Goal: Task Accomplishment & Management: Complete application form

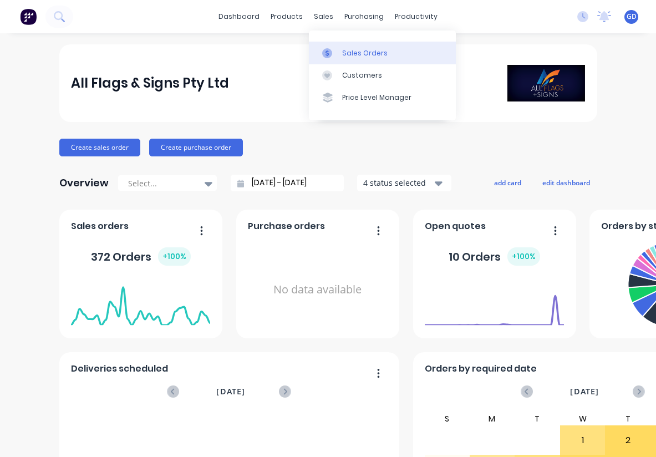
click at [348, 52] on div "Sales Orders" at bounding box center [364, 53] width 45 height 10
click at [351, 50] on div "Sales Orders" at bounding box center [364, 53] width 45 height 10
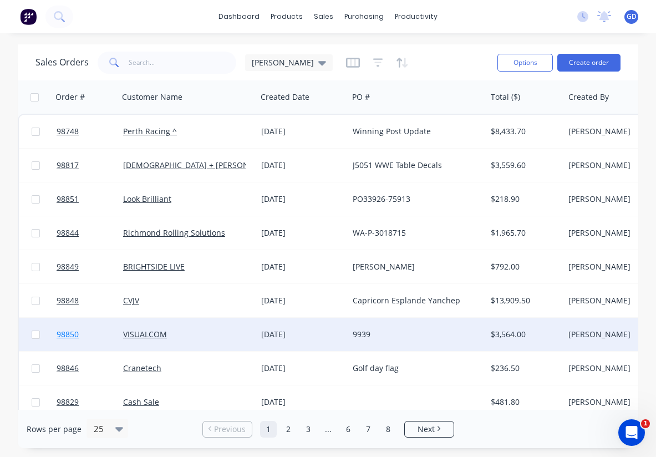
click at [68, 332] on span "98850" at bounding box center [68, 334] width 22 height 11
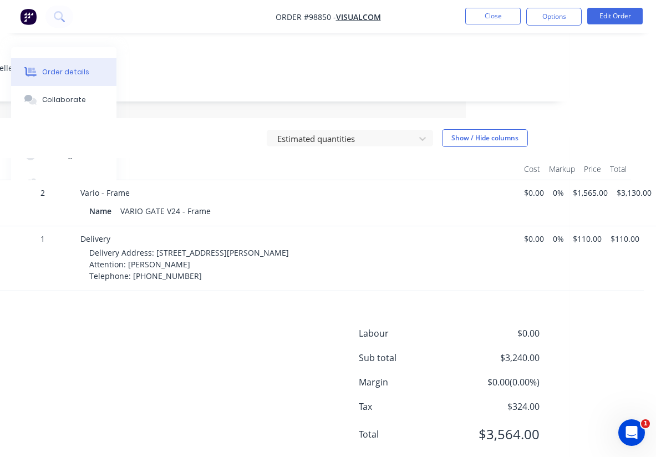
scroll to position [237, 190]
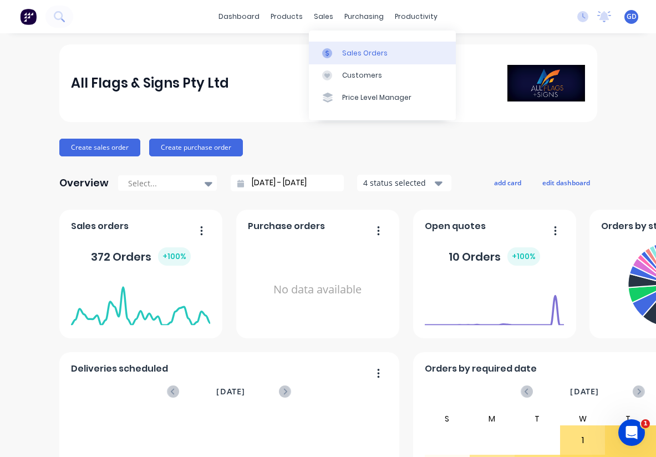
click at [352, 50] on div "Sales Orders" at bounding box center [364, 53] width 45 height 10
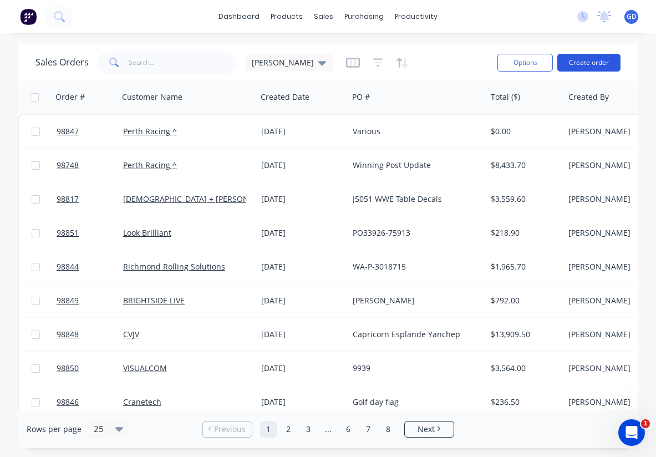
click at [591, 67] on button "Create order" at bounding box center [588, 63] width 63 height 18
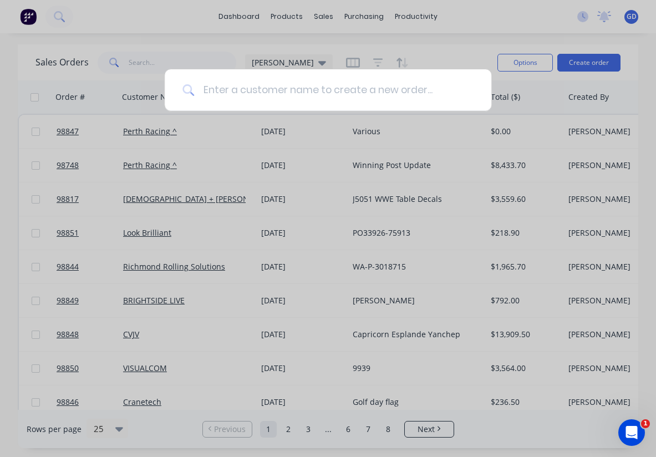
click at [228, 92] on input at bounding box center [334, 90] width 280 height 42
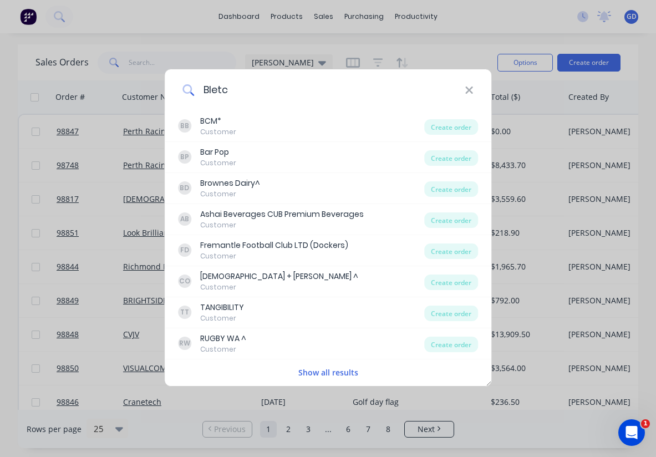
type input "Bletch"
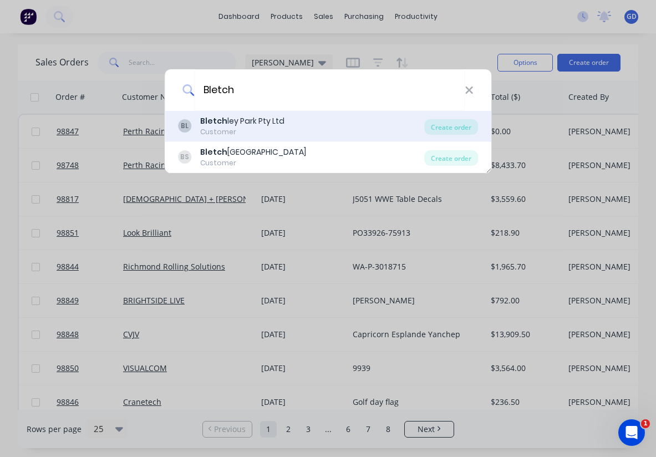
click at [262, 124] on div "Bletch ley Park Pty Ltd" at bounding box center [242, 121] width 84 height 12
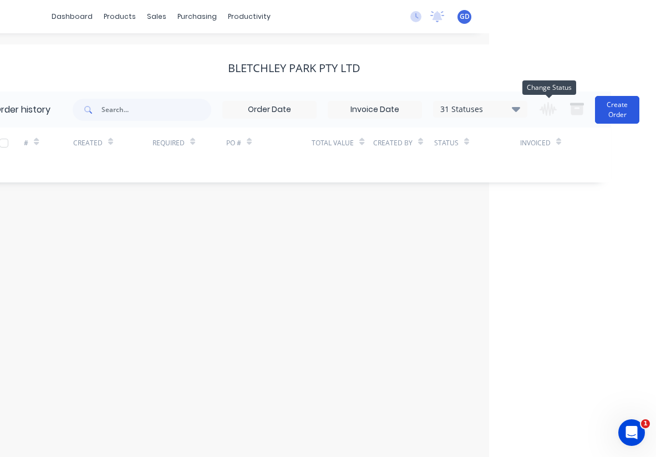
scroll to position [0, 167]
click at [612, 118] on button "Create Order" at bounding box center [617, 110] width 44 height 28
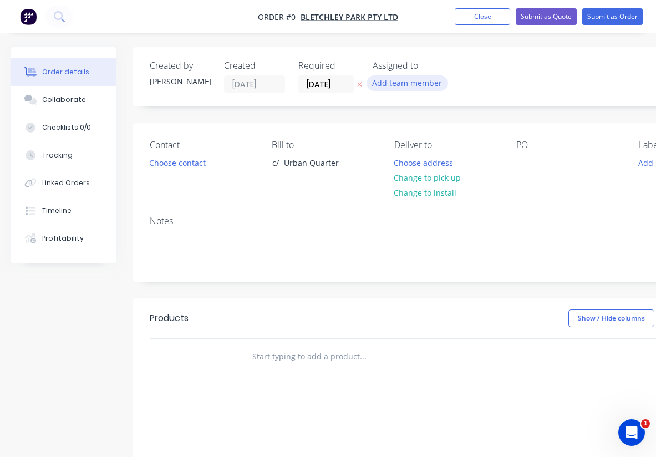
click at [423, 87] on button "Add team member" at bounding box center [408, 82] width 82 height 15
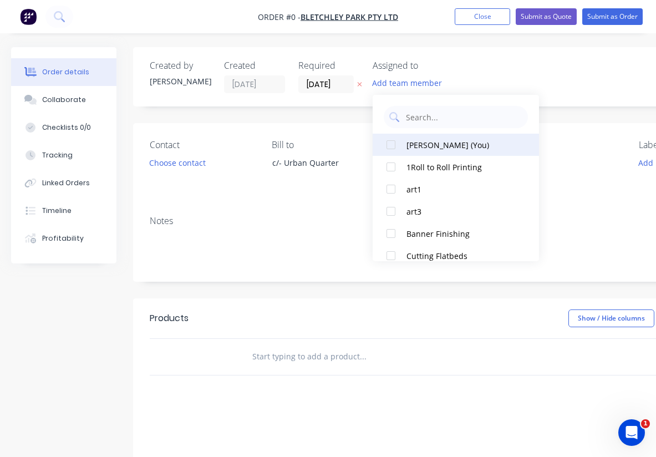
click at [426, 153] on button "Gino Dilello (You)" at bounding box center [456, 145] width 166 height 22
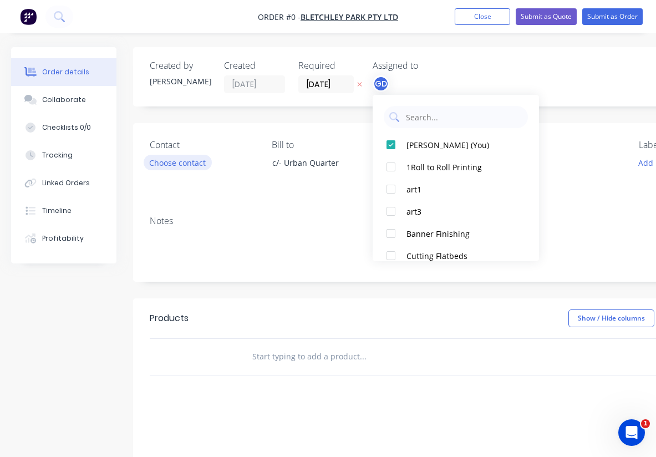
click at [191, 159] on div "Order details Collaborate Checklists 0/0 Tracking Linked Orders Timeline Profit…" at bounding box center [385, 352] width 771 height 611
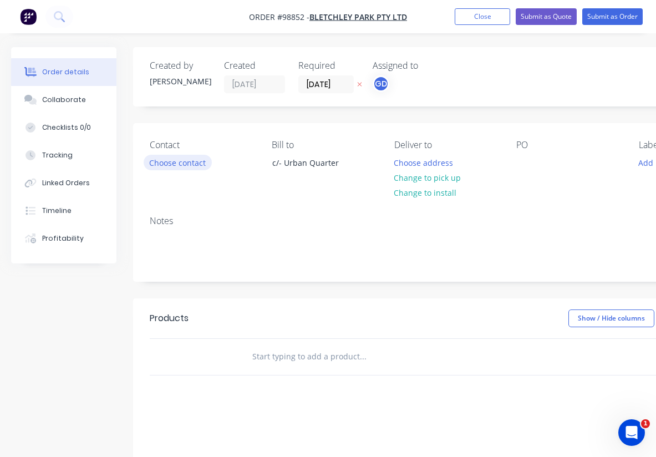
click at [191, 159] on button "Choose contact" at bounding box center [178, 162] width 68 height 15
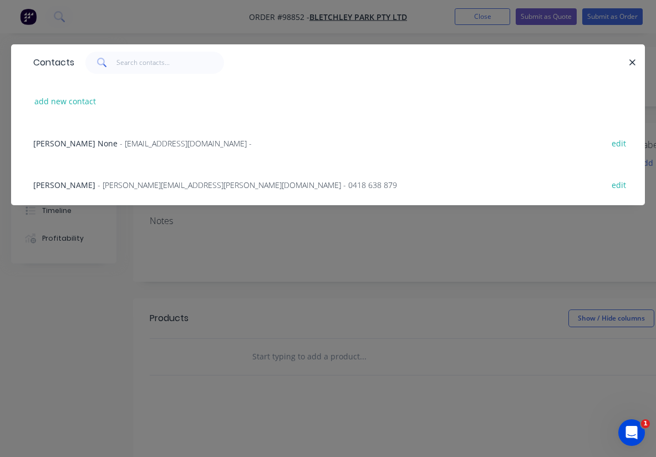
click at [60, 184] on span "Tom Wallis" at bounding box center [64, 185] width 62 height 11
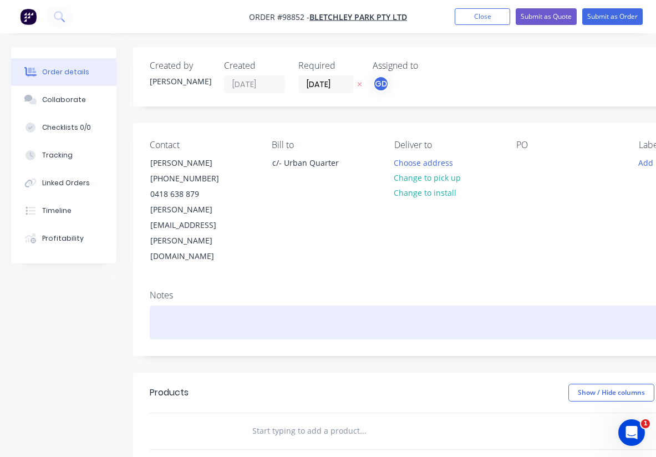
click at [209, 306] on div at bounding box center [446, 323] width 593 height 34
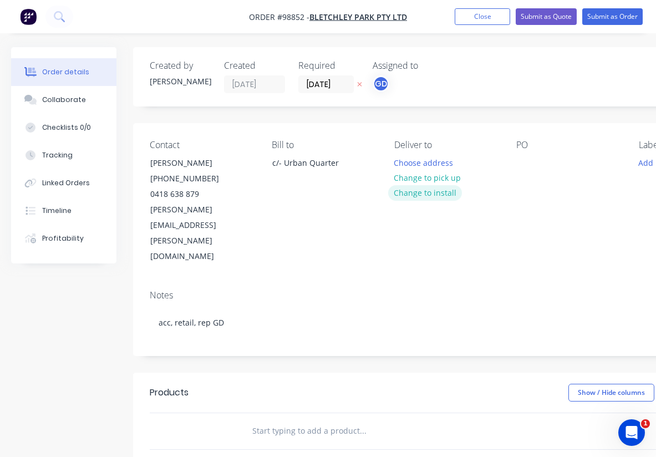
click at [423, 192] on button "Change to install" at bounding box center [425, 192] width 74 height 15
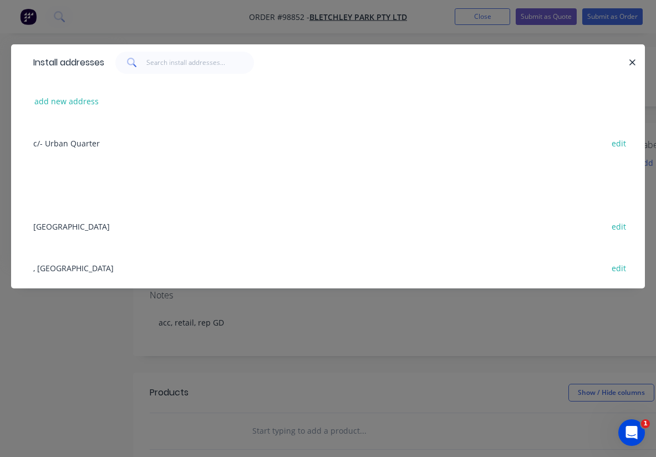
click at [77, 226] on div "Lockway Street., Bletchley park edit" at bounding box center [328, 226] width 601 height 42
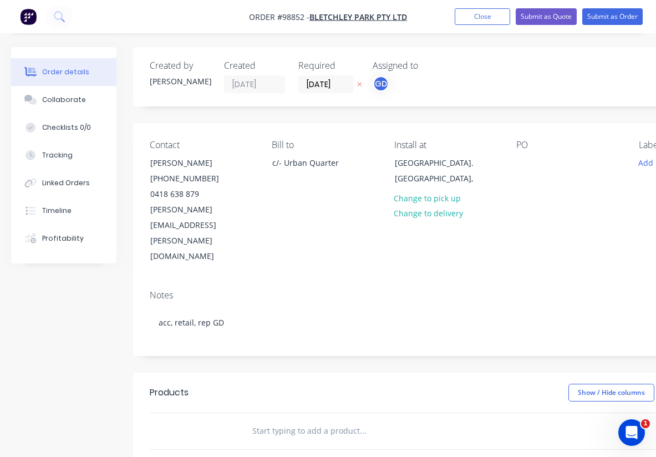
scroll to position [0, 49]
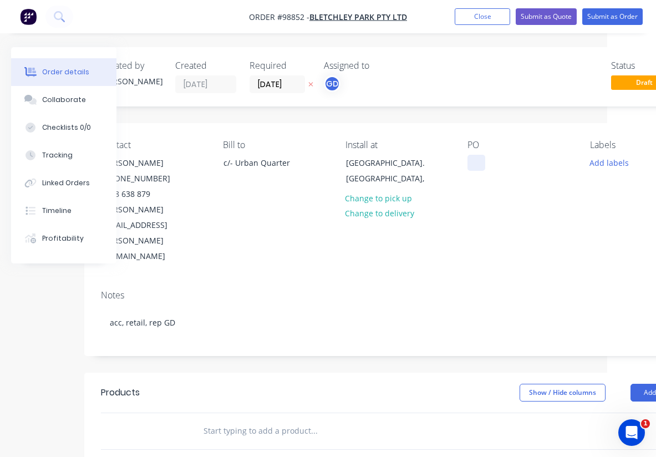
click at [479, 166] on div at bounding box center [477, 163] width 18 height 16
click at [481, 162] on div at bounding box center [477, 163] width 18 height 16
paste div
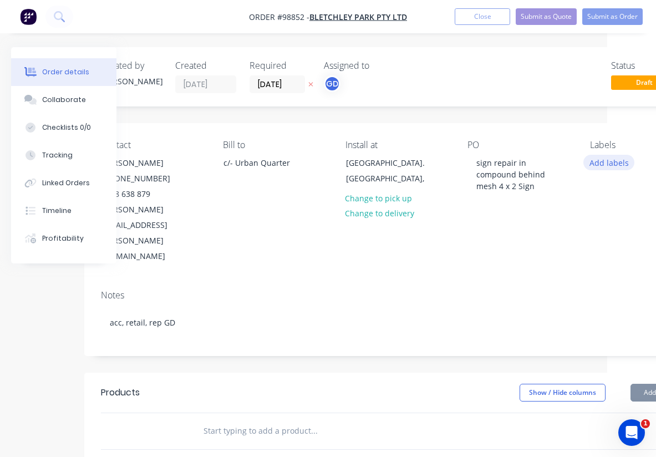
click at [619, 164] on button "Add labels" at bounding box center [608, 162] width 51 height 15
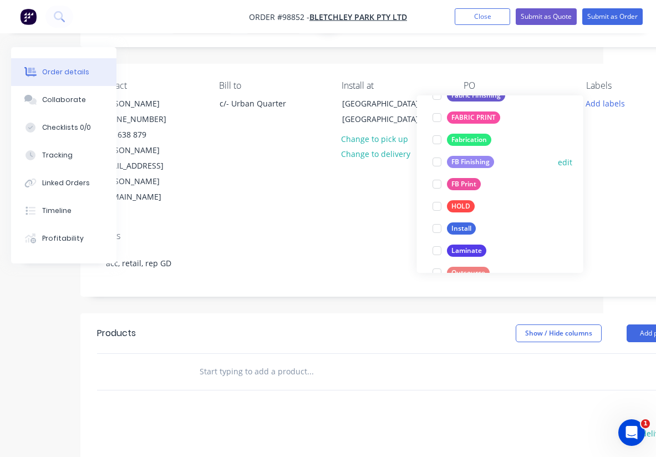
scroll to position [252, 0]
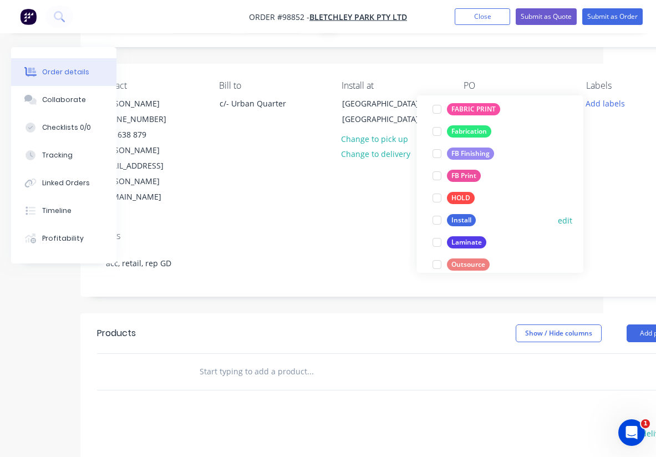
click at [468, 221] on div "Install" at bounding box center [461, 220] width 29 height 12
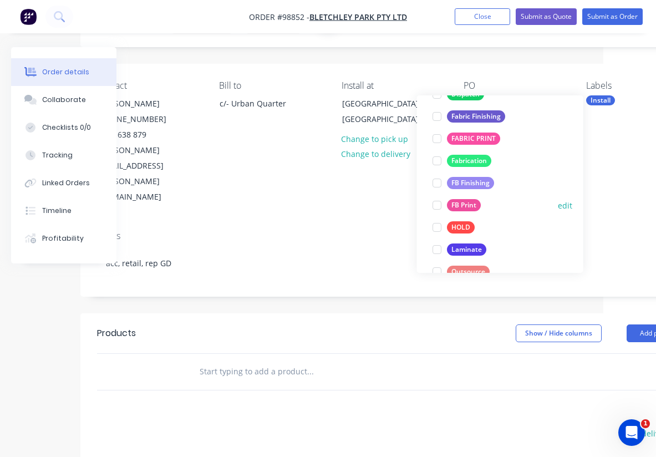
scroll to position [243, 0]
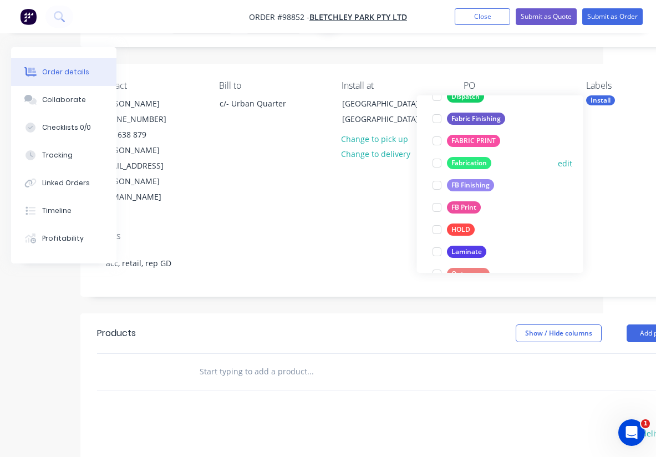
click at [474, 164] on div "Fabrication" at bounding box center [469, 163] width 44 height 12
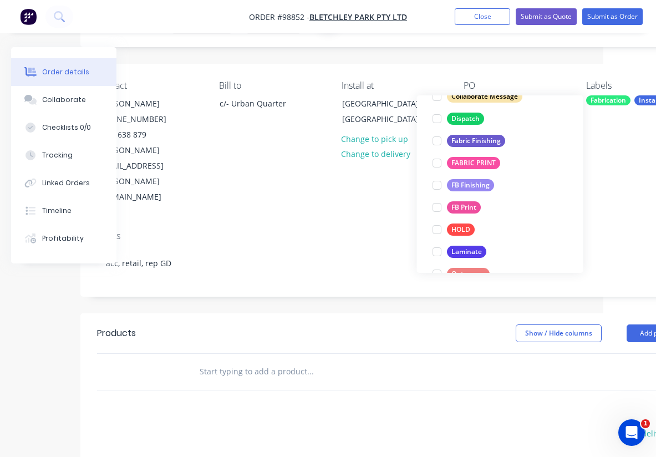
click at [379, 231] on div "Notes" at bounding box center [393, 236] width 593 height 11
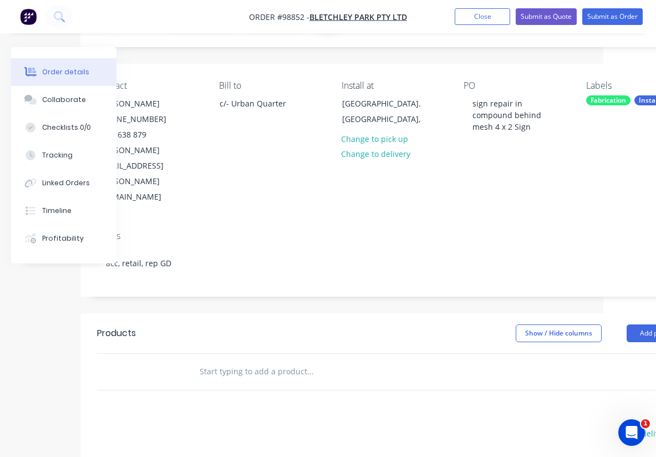
click at [252, 360] on input "text" at bounding box center [310, 371] width 222 height 22
paste input "New 30x30 steel frame fixed securely to existing legs, sign is in the compound …"
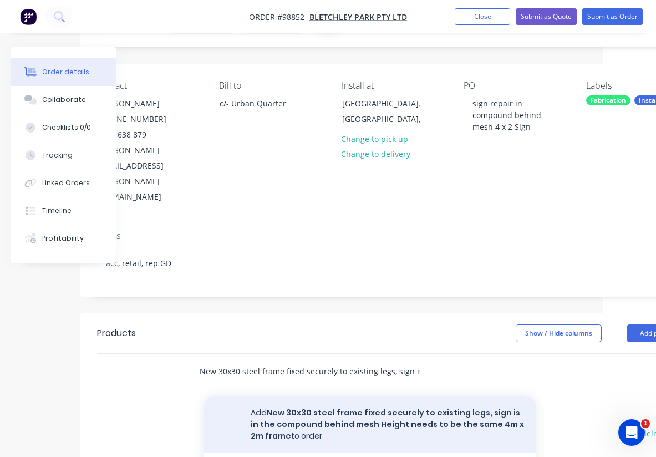
type input "New 30x30 steel frame fixed securely to existing legs, sign is in the compound …"
click at [307, 396] on button "Add New 30x30 steel frame fixed securely to existing legs, sign is in the compo…" at bounding box center [370, 424] width 333 height 57
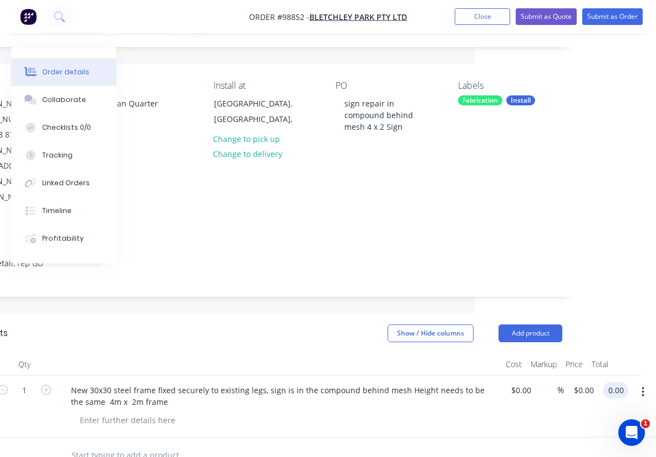
click at [614, 382] on input "0.00" at bounding box center [617, 390] width 21 height 16
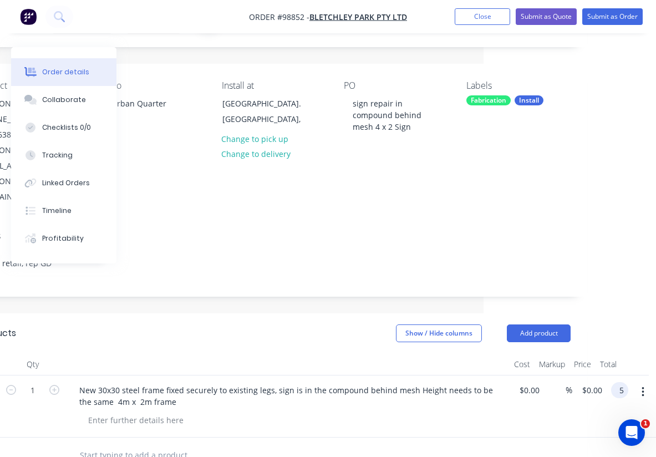
scroll to position [59, 172]
type input "$500.00"
click at [413, 444] on div at bounding box center [265, 455] width 390 height 22
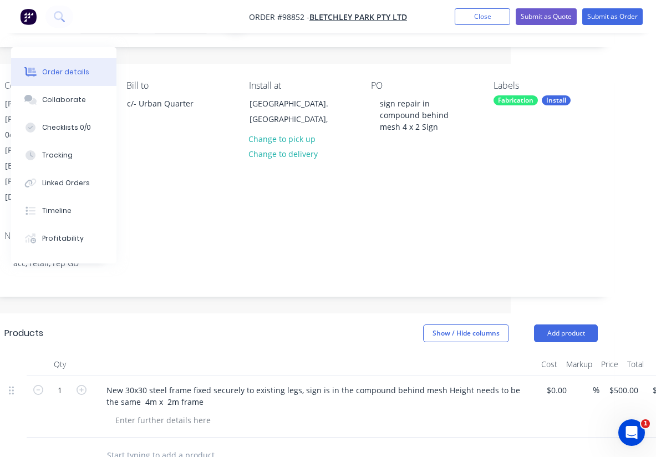
scroll to position [60, 145]
click at [167, 444] on input "text" at bounding box center [217, 455] width 222 height 22
type input "installation $450"
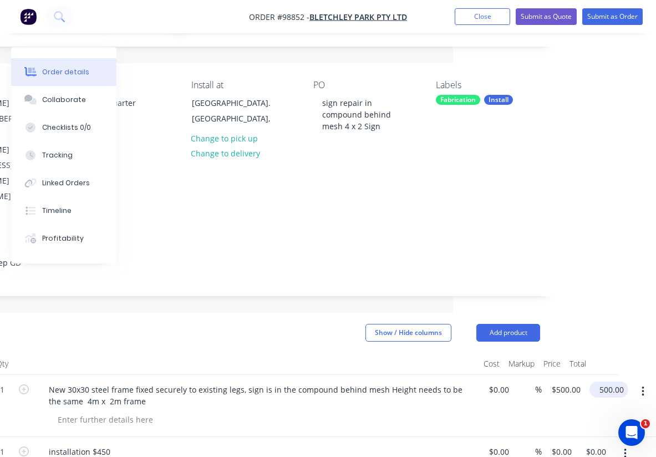
click at [607, 382] on input "500.00" at bounding box center [611, 390] width 34 height 16
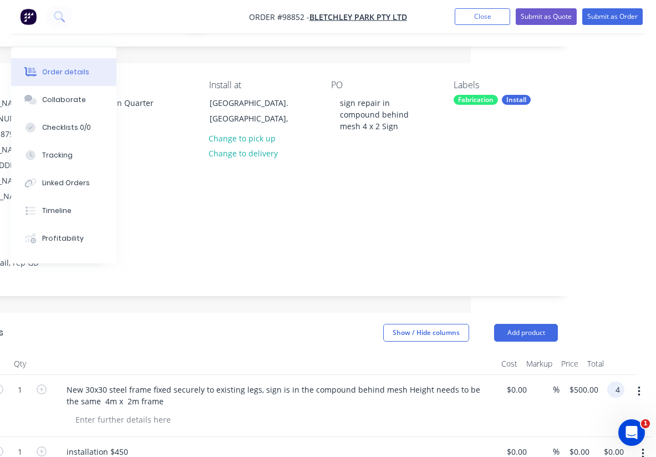
scroll to position [60, 185]
type input "450"
type input "$450.00"
click at [374, 412] on div at bounding box center [280, 420] width 426 height 16
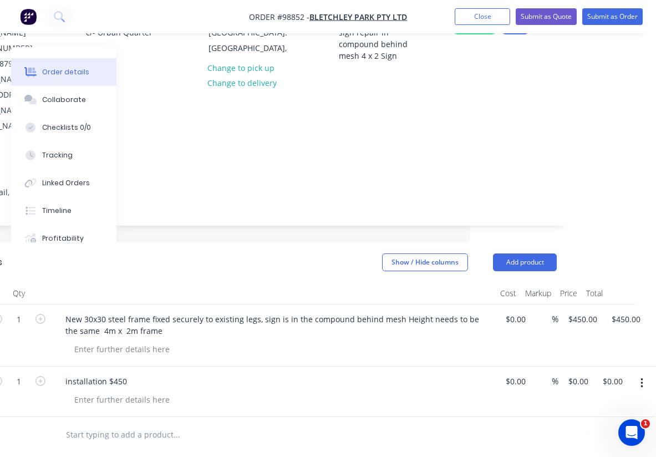
scroll to position [131, 186]
click at [617, 373] on input "0.00" at bounding box center [615, 381] width 26 height 16
type input "$450.00"
click at [496, 416] on div at bounding box center [259, 434] width 593 height 36
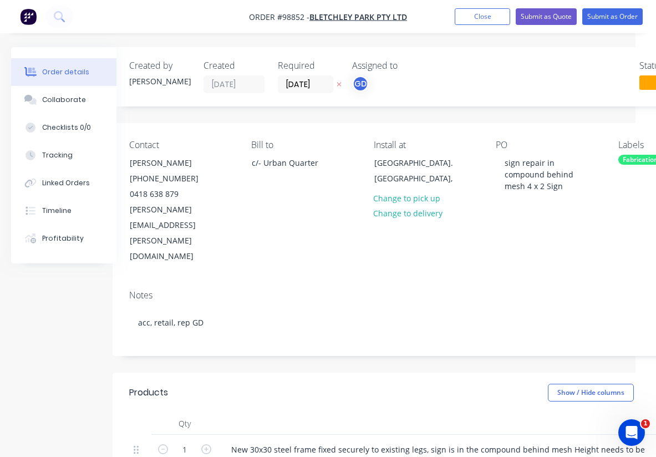
scroll to position [0, 0]
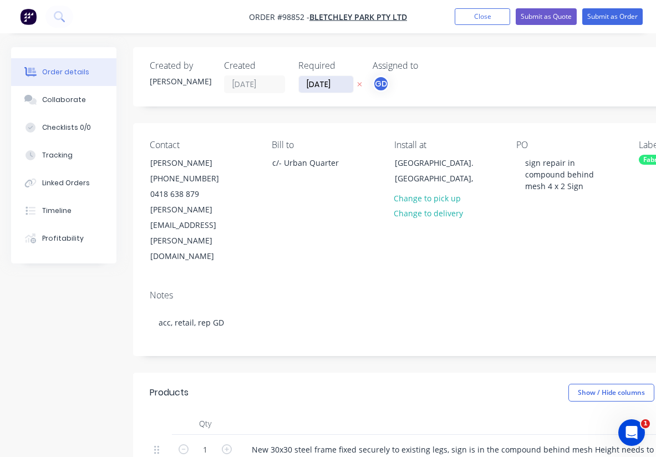
click at [324, 82] on input "08/10/25" at bounding box center [326, 84] width 54 height 17
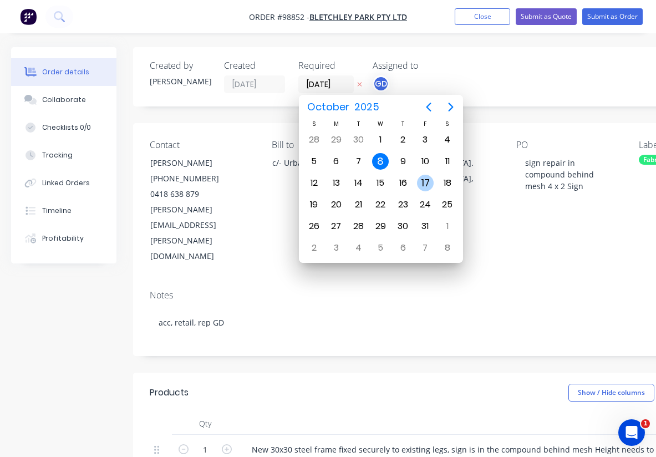
click at [424, 184] on div "17" at bounding box center [425, 183] width 17 height 17
type input "17/10/25"
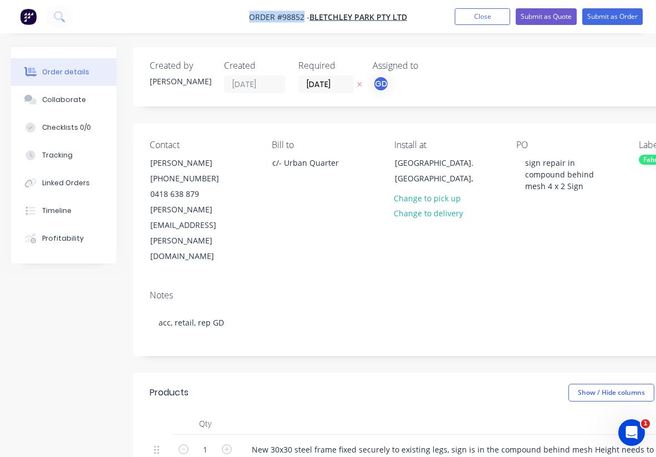
drag, startPoint x: 241, startPoint y: 16, endPoint x: 305, endPoint y: 17, distance: 63.8
click at [305, 17] on nav "Order #98852 - Bletchley Park Pty Ltd Add product Close Submit as Quote Submit …" at bounding box center [328, 16] width 656 height 33
copy span "Order #98852"
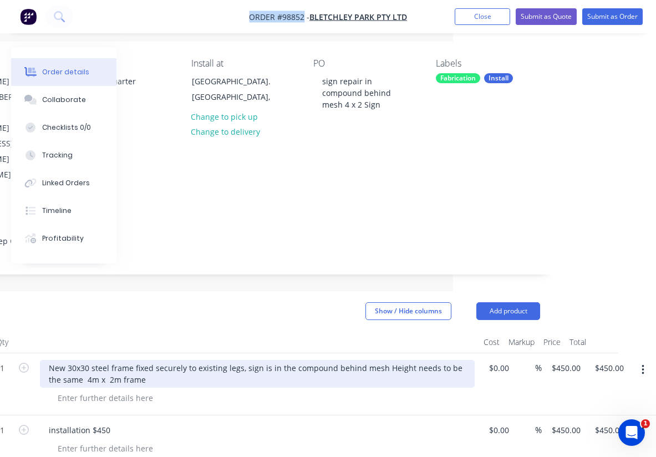
scroll to position [0, 203]
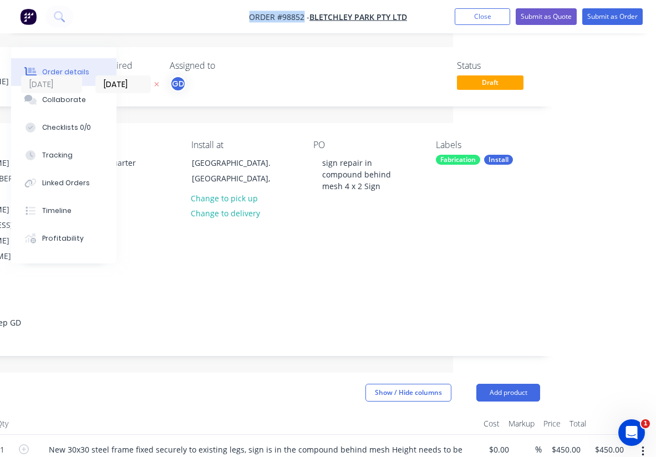
copy span "Order #98852"
click at [481, 18] on button "Close" at bounding box center [482, 16] width 55 height 17
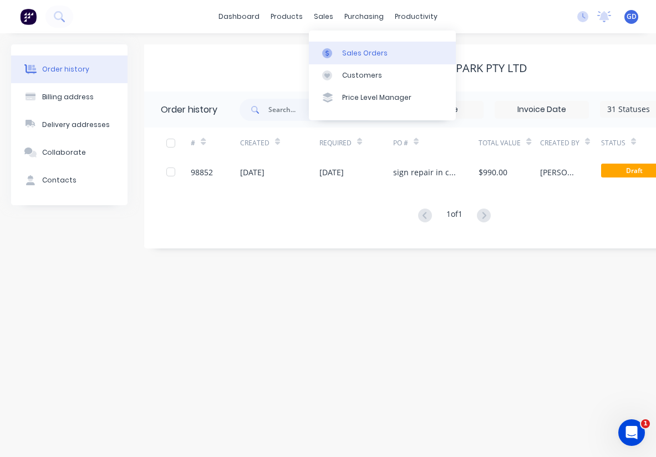
click at [355, 48] on div "Sales Orders" at bounding box center [364, 53] width 45 height 10
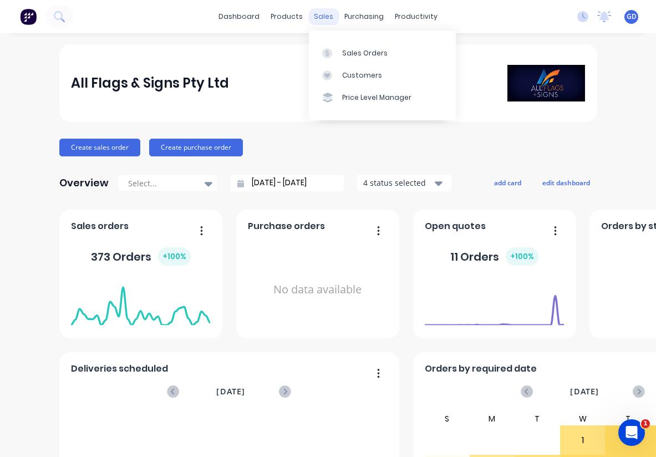
click at [321, 14] on div "sales" at bounding box center [323, 16] width 31 height 17
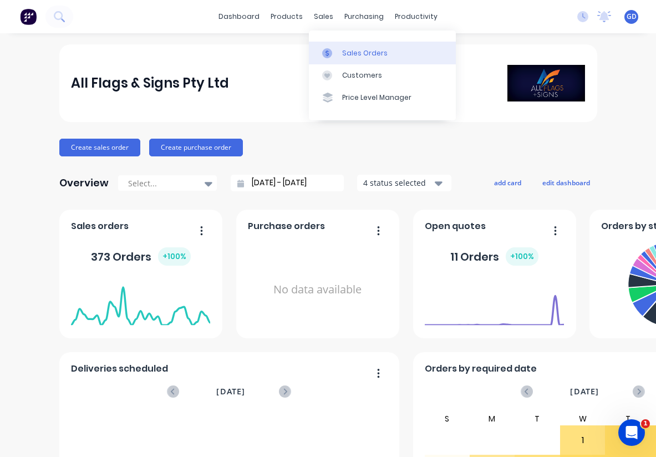
click at [350, 52] on div "Sales Orders" at bounding box center [364, 53] width 45 height 10
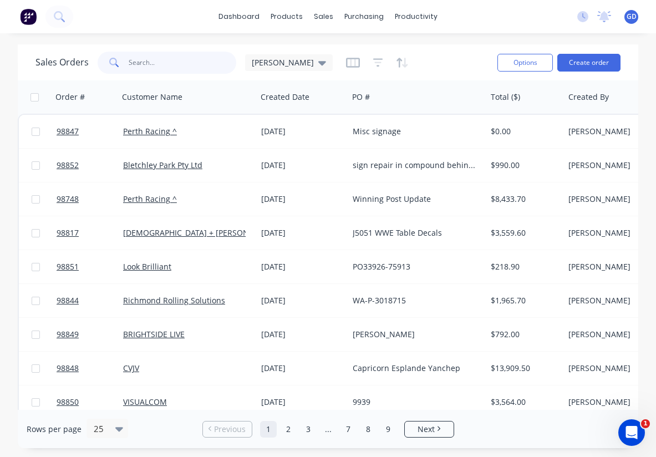
click at [156, 64] on input "text" at bounding box center [183, 63] width 108 height 22
type input "[PERSON_NAME]"
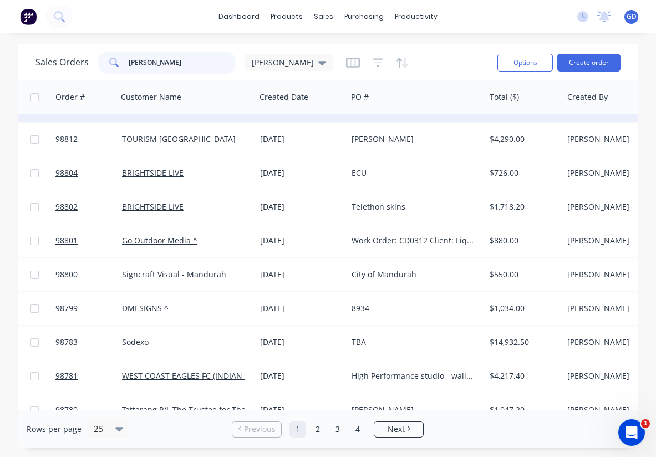
scroll to position [503, 1]
